Goal: Find specific page/section: Find specific page/section

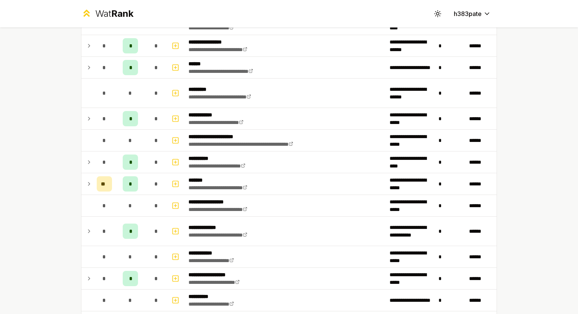
scroll to position [856, 0]
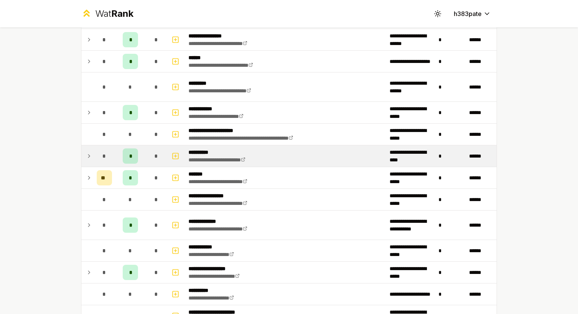
click at [89, 152] on icon at bounding box center [89, 156] width 6 height 9
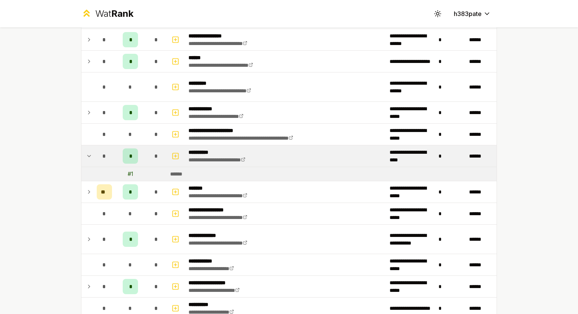
click at [89, 152] on icon at bounding box center [89, 156] width 6 height 9
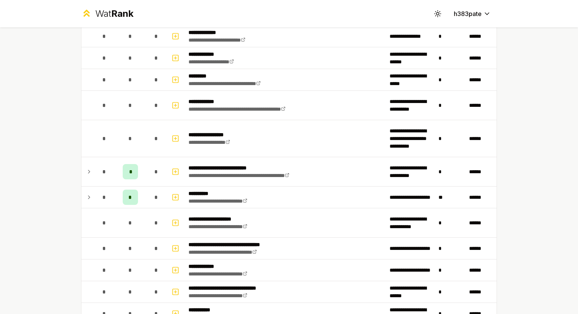
scroll to position [1163, 0]
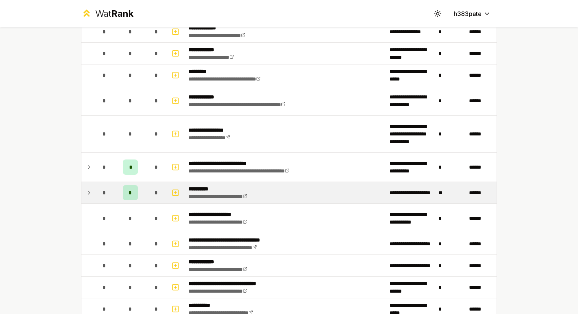
click at [92, 192] on td at bounding box center [87, 192] width 12 height 21
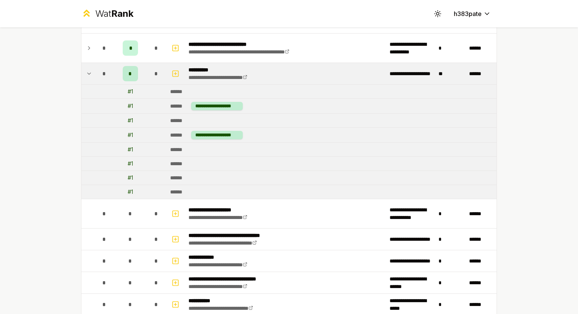
scroll to position [1282, 0]
click at [92, 75] on icon at bounding box center [89, 73] width 6 height 9
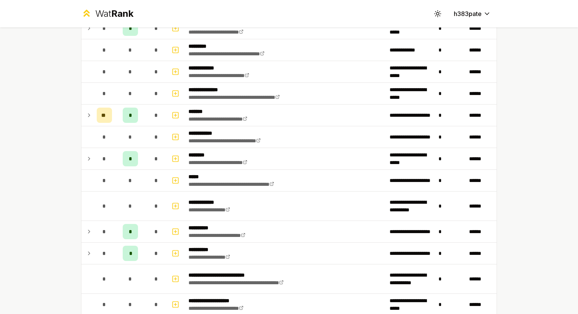
scroll to position [0, 0]
